Goal: Transaction & Acquisition: Obtain resource

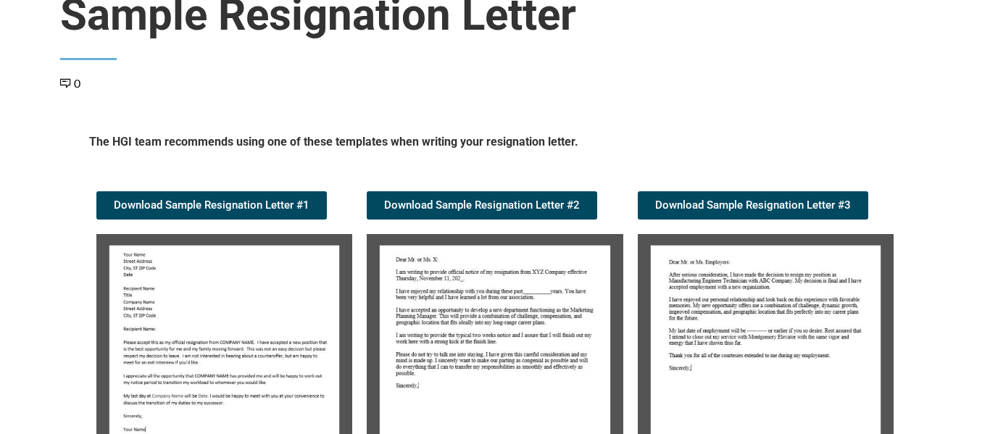
scroll to position [174, 0]
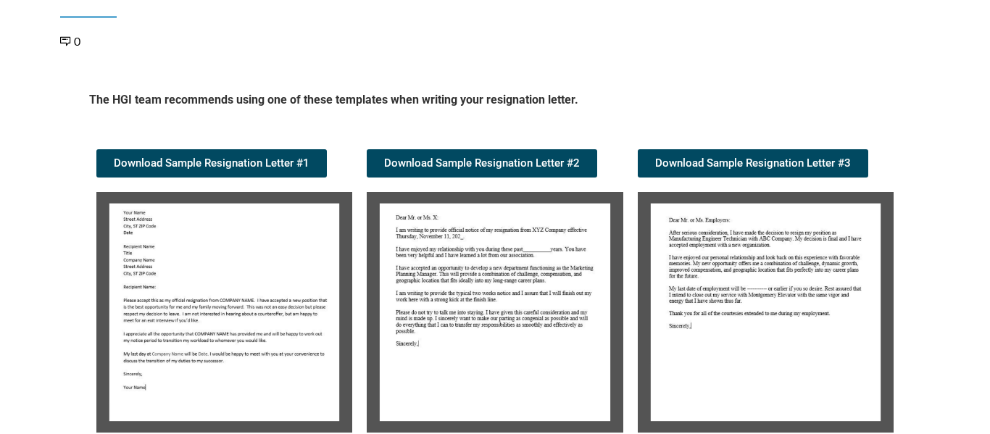
click at [172, 306] on img at bounding box center [224, 312] width 256 height 241
click at [189, 254] on img at bounding box center [224, 312] width 256 height 241
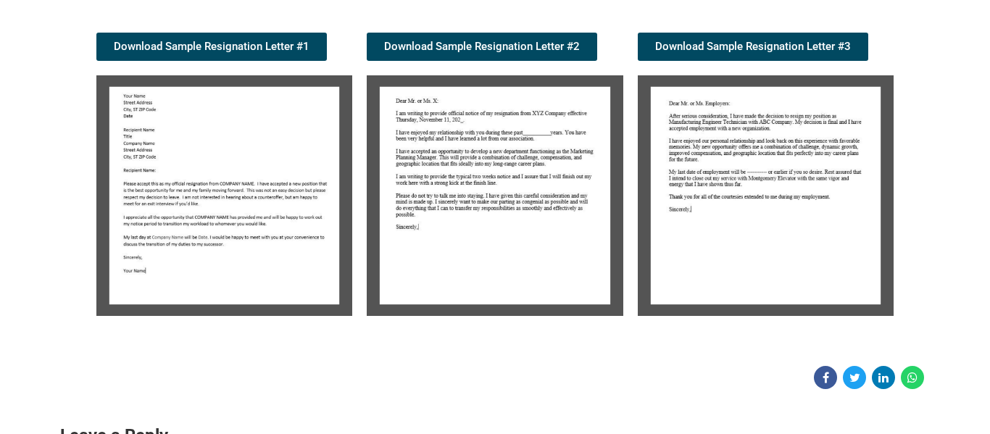
scroll to position [290, 0]
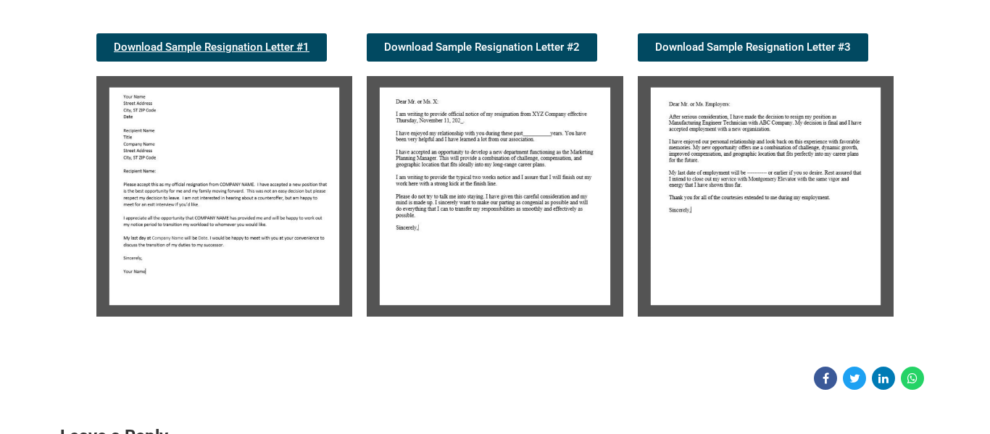
click at [265, 42] on span "Download Sample Resignation Letter #1" at bounding box center [212, 47] width 196 height 11
click at [218, 112] on img at bounding box center [224, 196] width 256 height 241
click at [165, 101] on img at bounding box center [224, 196] width 256 height 241
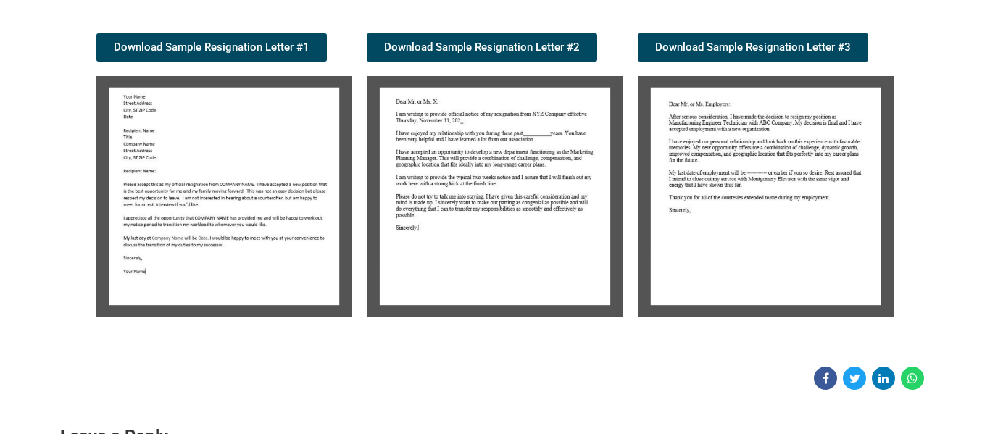
click at [165, 101] on img at bounding box center [224, 196] width 256 height 241
